Goal: Information Seeking & Learning: Learn about a topic

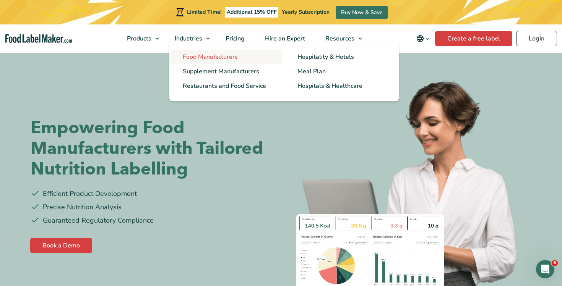
click at [202, 56] on span "Food Manufacturers" at bounding box center [210, 57] width 55 height 8
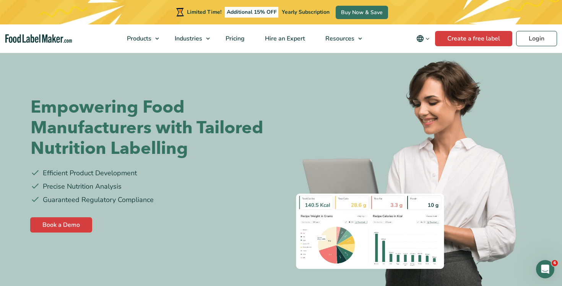
scroll to position [18, 0]
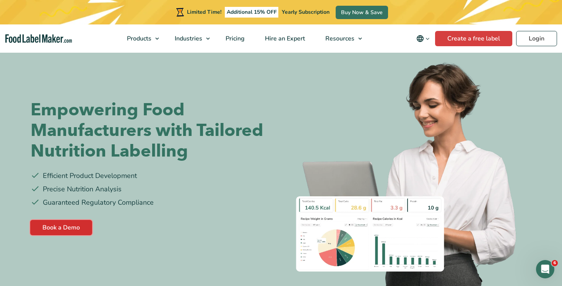
click at [79, 224] on link "Book a Demo" at bounding box center [61, 227] width 62 height 15
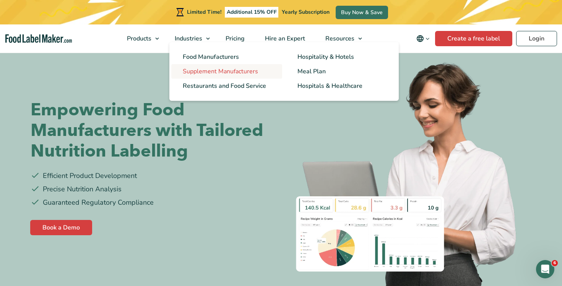
click at [210, 71] on span "Supplement Manufacturers" at bounding box center [220, 71] width 75 height 8
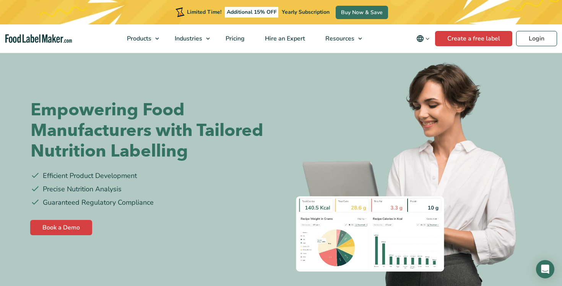
click at [235, 80] on link "Restaurants and Food Service" at bounding box center [226, 86] width 111 height 15
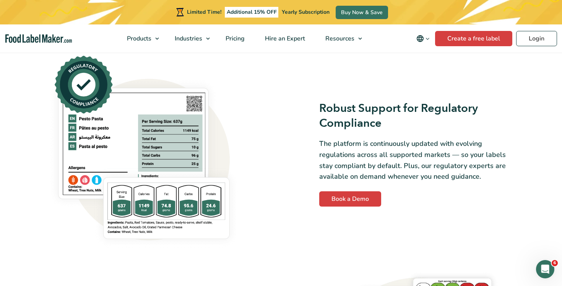
scroll to position [595, 0]
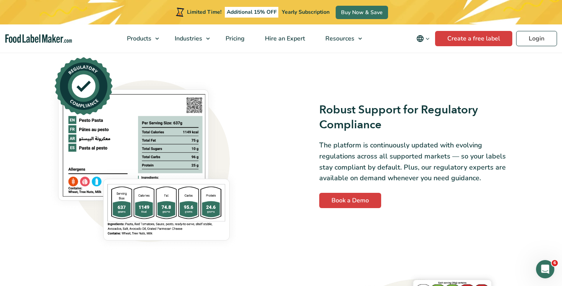
click at [319, 108] on h3 "Robust Support for Regulatory Compliance" at bounding box center [418, 117] width 198 height 29
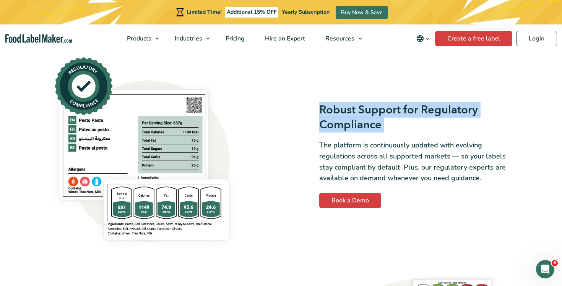
copy div "Robust Support for Regulatory Compliance"
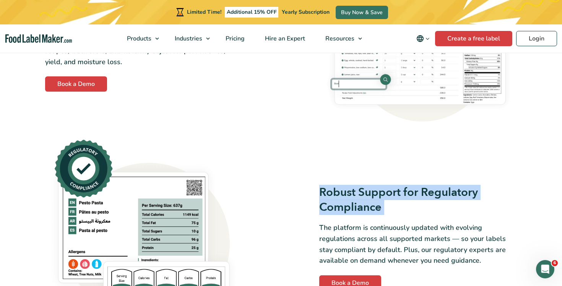
scroll to position [515, 0]
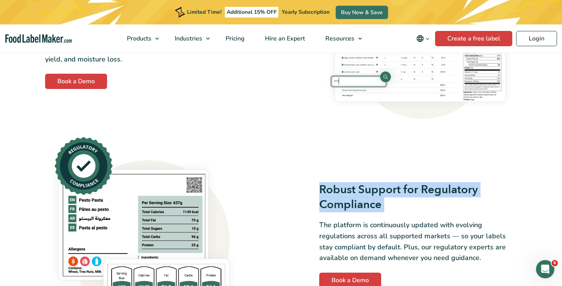
click at [321, 204] on h3 "Robust Support for Regulatory Compliance" at bounding box center [418, 197] width 198 height 29
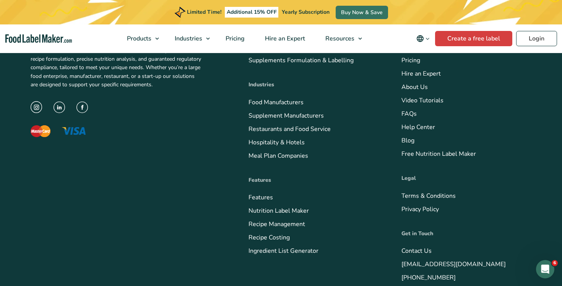
scroll to position [3376, 0]
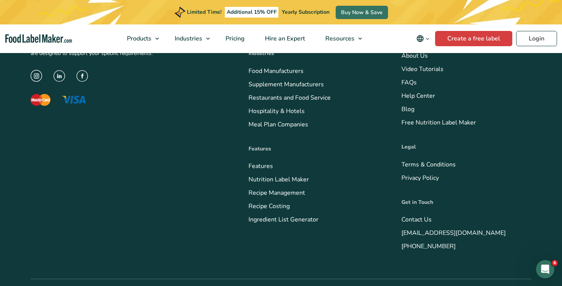
click at [216, 0] on div "Limited Time! Additional 15% OFF Yearly Subscription Buy Now & Save" at bounding box center [281, 12] width 214 height 24
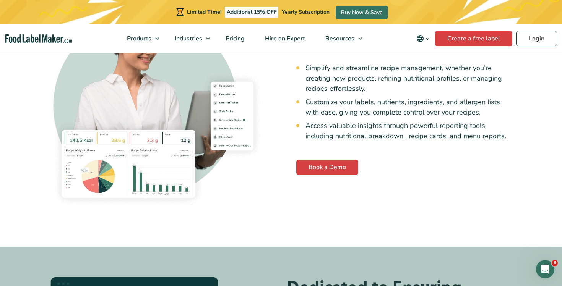
click at [279, 103] on div "Product Development Simplify and streamline recipe management, whether you’re c…" at bounding box center [281, 107] width 462 height 208
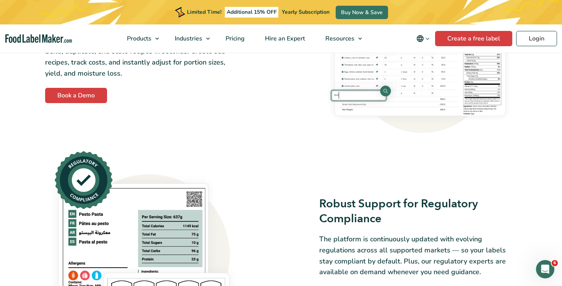
scroll to position [259, 0]
